Goal: Task Accomplishment & Management: Use online tool/utility

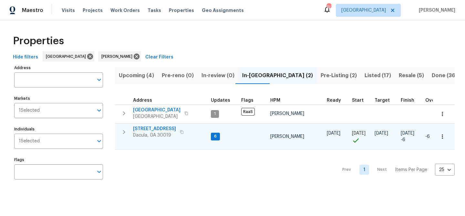
click at [154, 129] on span "[STREET_ADDRESS]" at bounding box center [154, 129] width 43 height 6
click at [140, 77] on span "Upcoming (4)" at bounding box center [136, 75] width 35 height 9
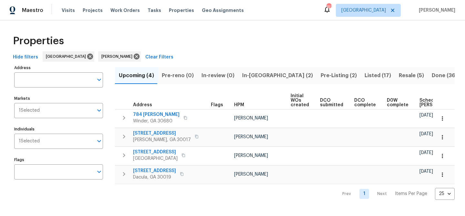
click at [320, 76] on span "Pre-Listing (2)" at bounding box center [338, 75] width 36 height 9
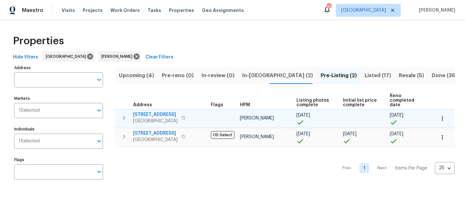
click at [154, 111] on span "201 Cedar Rock Trce" at bounding box center [155, 114] width 45 height 6
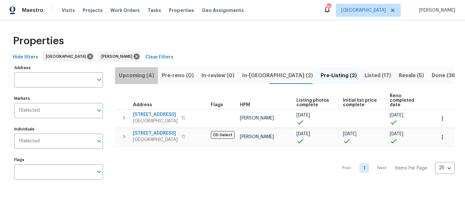
click at [139, 75] on span "Upcoming (4)" at bounding box center [136, 75] width 35 height 9
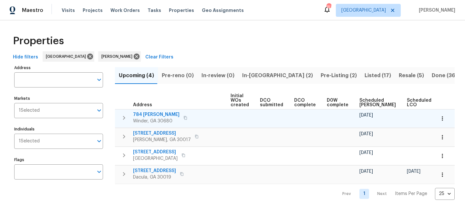
scroll to position [0, 71]
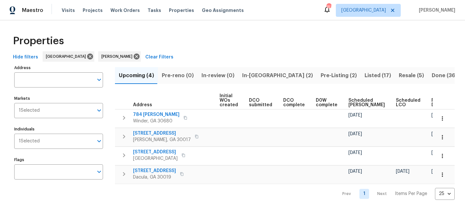
click at [431, 100] on span "Ready Date" at bounding box center [438, 102] width 14 height 9
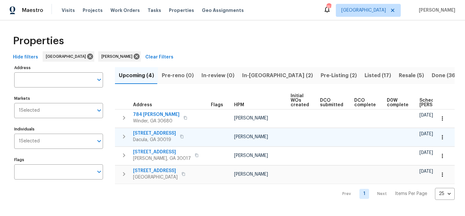
scroll to position [0, 78]
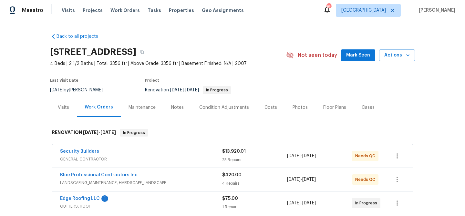
click at [350, 53] on span "Mark Seen" at bounding box center [358, 55] width 24 height 8
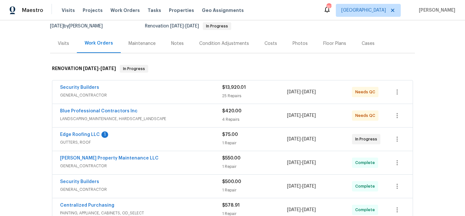
scroll to position [72, 0]
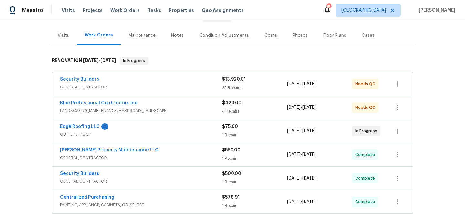
click at [176, 83] on div "Security Builders" at bounding box center [141, 80] width 162 height 8
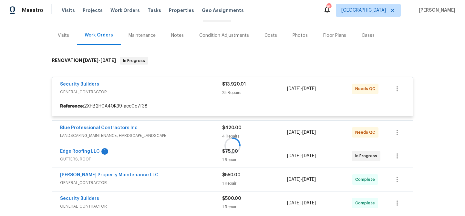
click at [176, 83] on div "Security Builders" at bounding box center [141, 85] width 162 height 8
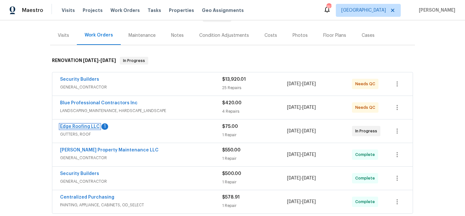
click at [89, 125] on link "Edge Roofing LLC" at bounding box center [80, 126] width 40 height 5
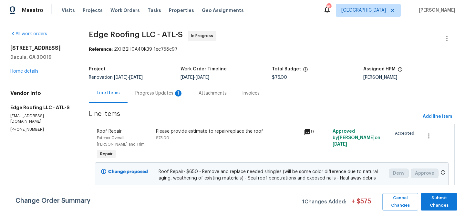
click at [159, 94] on div "Progress Updates 1" at bounding box center [159, 93] width 48 height 6
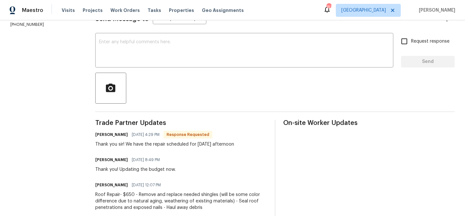
scroll to position [62, 0]
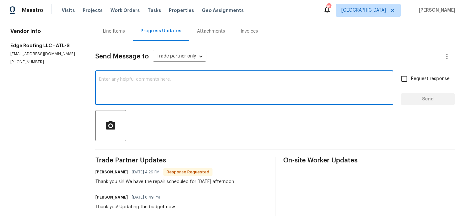
click at [179, 77] on textarea at bounding box center [244, 88] width 290 height 23
type textarea "TY"
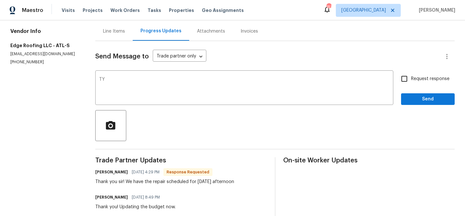
click at [439, 92] on div "Request response Send" at bounding box center [428, 88] width 54 height 33
click at [436, 99] on span "Send" at bounding box center [427, 99] width 43 height 8
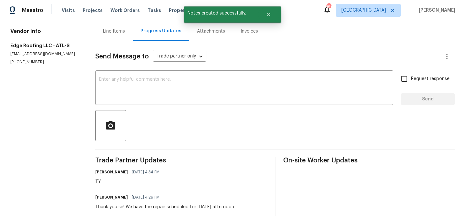
click at [110, 31] on div "Line Items" at bounding box center [114, 31] width 22 height 6
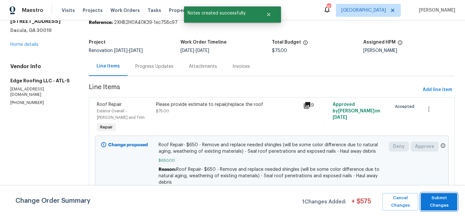
click at [446, 204] on span "Submit Changes" at bounding box center [439, 201] width 30 height 15
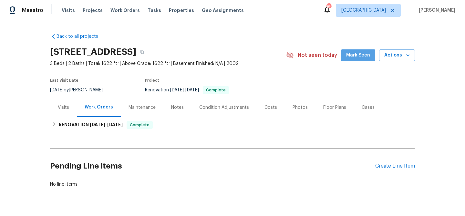
click at [357, 57] on span "Mark Seen" at bounding box center [358, 55] width 24 height 8
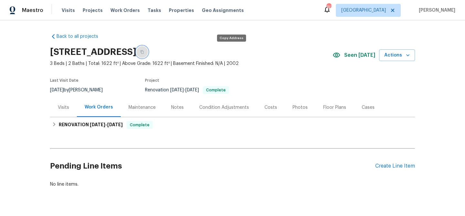
click at [148, 53] on button "button" at bounding box center [142, 52] width 12 height 12
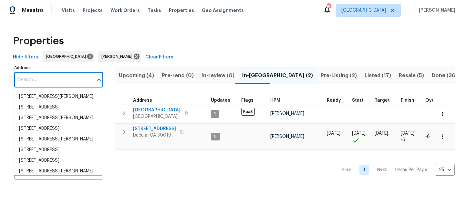
click at [55, 79] on input "Address" at bounding box center [53, 79] width 79 height 15
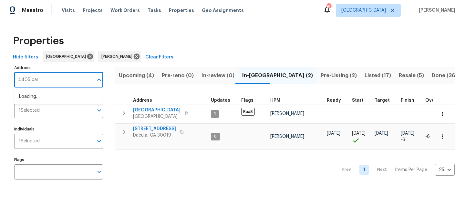
type input "4405 [PERSON_NAME]"
click at [53, 99] on li "[STREET_ADDRESS][PERSON_NAME][PERSON_NAME]" at bounding box center [58, 99] width 89 height 17
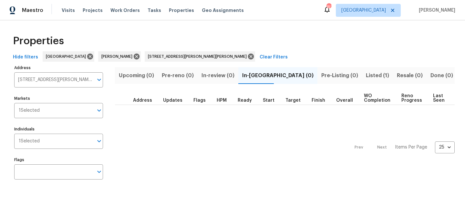
click at [366, 73] on span "Listed (1)" at bounding box center [377, 75] width 23 height 9
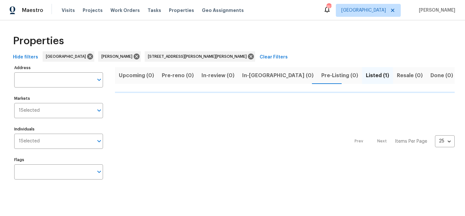
type input "4405 Cary Dr Snellville GA 30039"
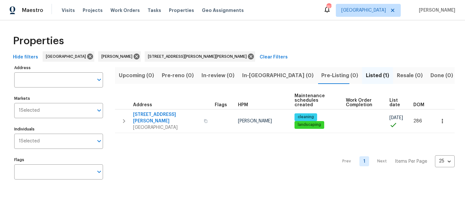
type input "4405 Cary Dr Snellville GA 30039"
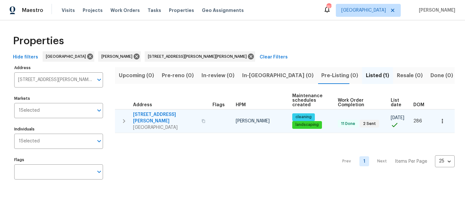
click at [143, 113] on span "[STREET_ADDRESS][PERSON_NAME]" at bounding box center [165, 117] width 65 height 13
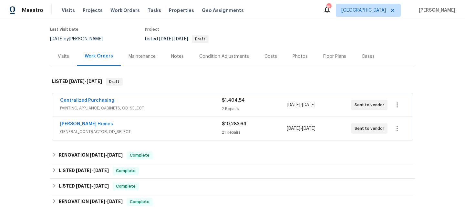
scroll to position [52, 0]
click at [72, 122] on link "[PERSON_NAME] Homes" at bounding box center [86, 123] width 53 height 5
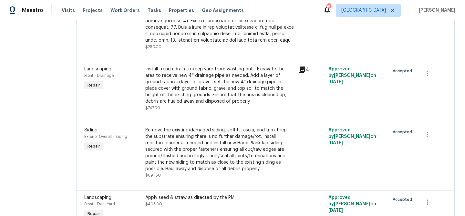
scroll to position [1374, 0]
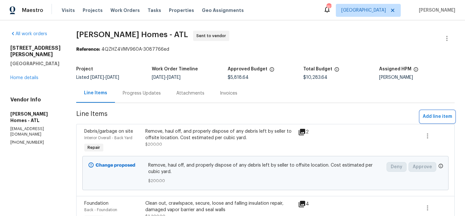
click at [441, 119] on span "Add line item" at bounding box center [436, 117] width 29 height 8
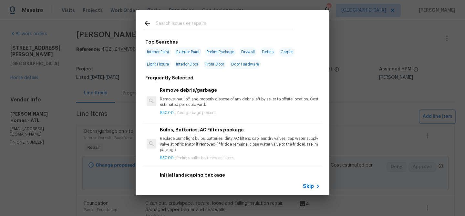
click at [368, 126] on div "Top Searches Interior Paint Exterior Paint Prelim Package Drywall Debris Carpet…" at bounding box center [232, 103] width 465 height 206
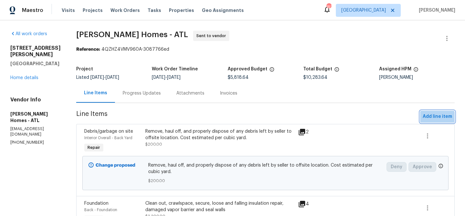
click at [430, 121] on button "Add line item" at bounding box center [437, 117] width 35 height 12
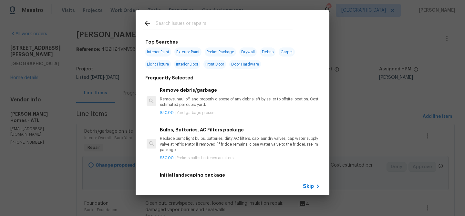
click at [147, 21] on icon at bounding box center [147, 23] width 8 height 8
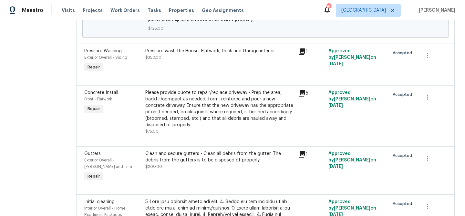
scroll to position [1039, 0]
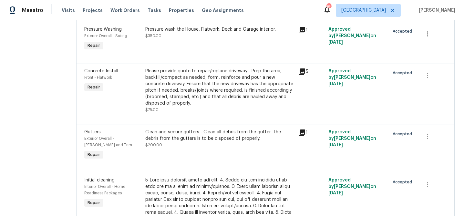
click at [165, 88] on div "Please provide quote to repair/replace driveway - Prep the area, backfill/compa…" at bounding box center [219, 87] width 149 height 39
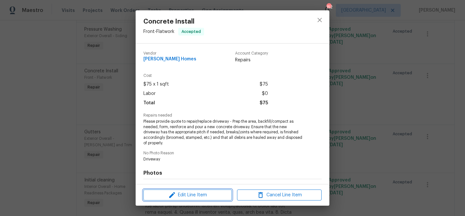
click at [204, 192] on span "Edit Line Item" at bounding box center [187, 195] width 85 height 8
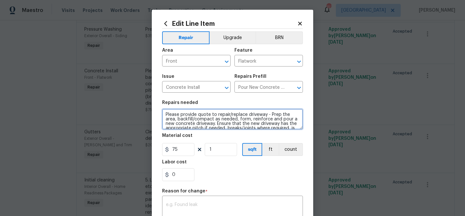
click at [165, 113] on textarea "Please provide quote to repair/replace driveway - Prep the area, backfill/compa…" at bounding box center [232, 119] width 141 height 21
paste textarea "concrete repairs needed to help build a slope at this property ( 2 4ft. X 12ft.…"
type textarea "concrete repairs needed to help build a slope at this property ( 2 4ft. X 12ft.…"
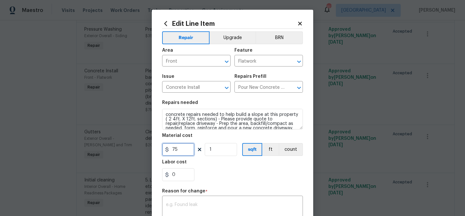
click at [178, 151] on input "75" at bounding box center [178, 149] width 32 height 13
type input "1400"
click at [179, 207] on textarea at bounding box center [232, 209] width 133 height 14
paste textarea "concrete repairs needed to help build a slope at this property ( 2 4ft. X 12ft.…"
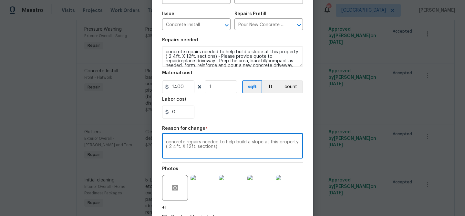
scroll to position [109, 0]
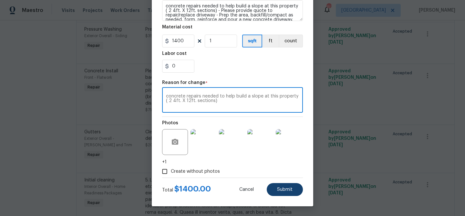
type textarea "concrete repairs needed to help build a slope at this property ( 2 4ft. X 12ft.…"
click at [276, 187] on button "Submit" at bounding box center [285, 189] width 36 height 13
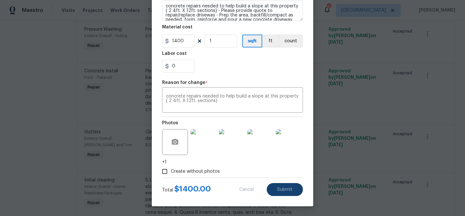
type textarea "Please provide quote to repair/replace driveway - Prep the area, backfill/compa…"
type input "75"
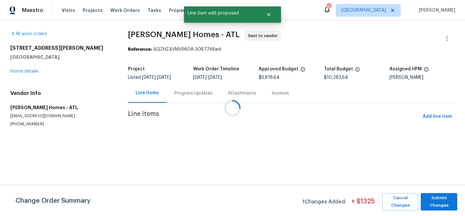
scroll to position [0, 0]
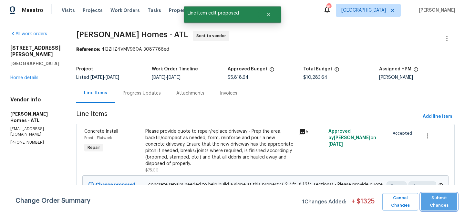
click at [445, 205] on span "Submit Changes" at bounding box center [439, 201] width 30 height 15
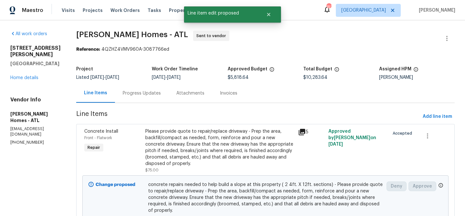
click at [301, 131] on icon at bounding box center [302, 132] width 6 height 6
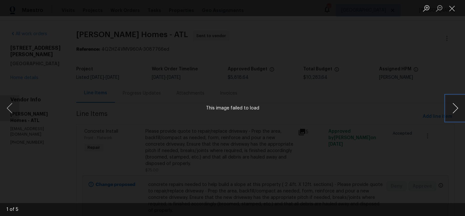
click at [459, 107] on button "Next image" at bounding box center [454, 108] width 19 height 26
click at [450, 4] on button "Close lightbox" at bounding box center [451, 8] width 13 height 11
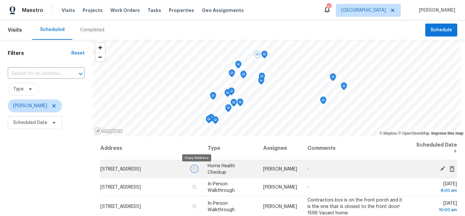
click at [195, 169] on icon "button" at bounding box center [194, 169] width 4 height 4
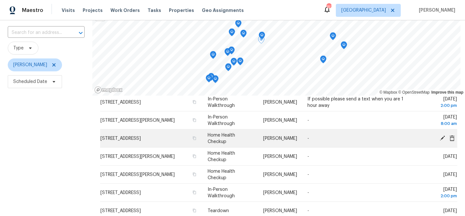
scroll to position [84, 0]
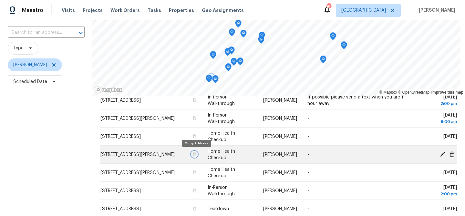
click at [196, 155] on icon "button" at bounding box center [194, 154] width 3 height 4
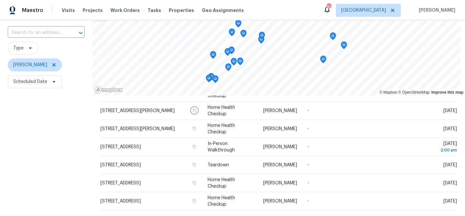
scroll to position [129, 0]
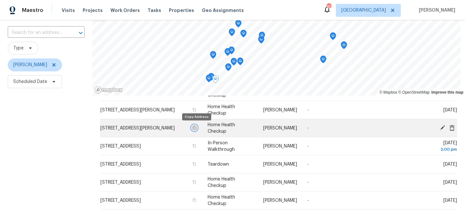
click at [196, 128] on icon "button" at bounding box center [194, 128] width 3 height 4
